Goal: Navigation & Orientation: Find specific page/section

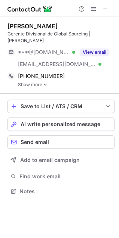
scroll to position [186, 119]
